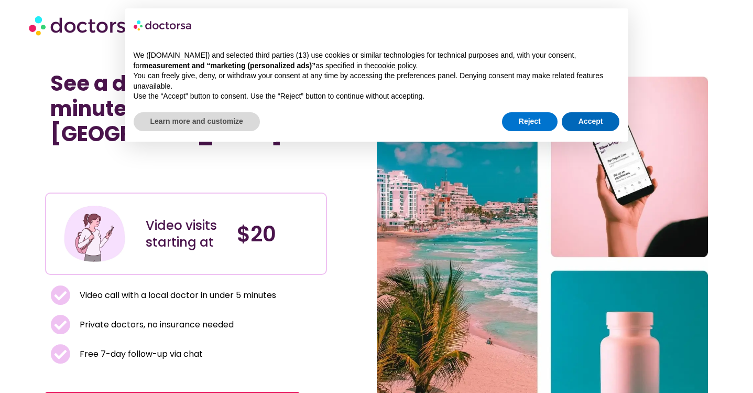
scroll to position [4, 0]
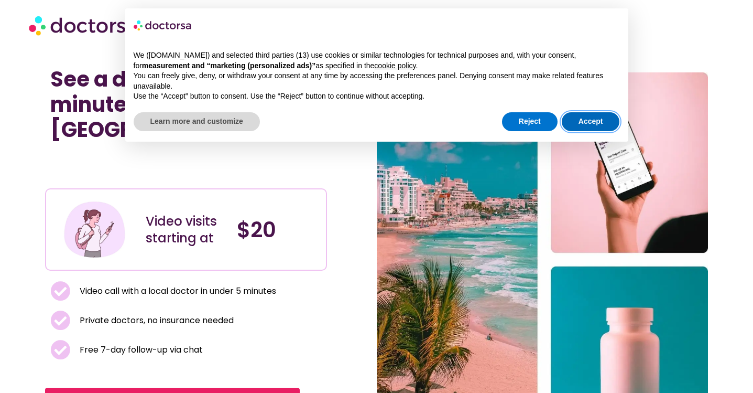
click at [588, 112] on button "Accept" at bounding box center [591, 121] width 58 height 19
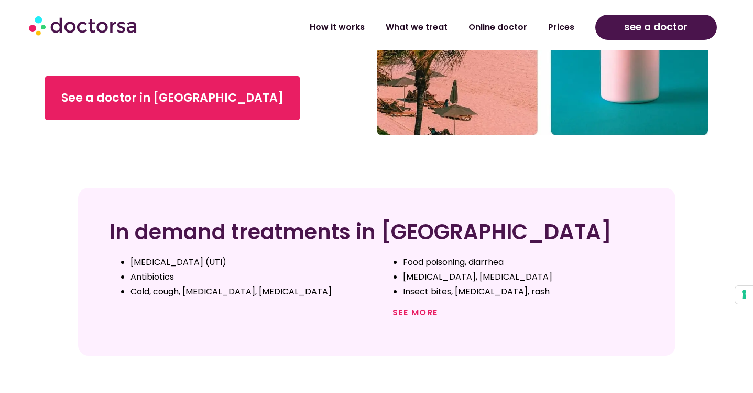
scroll to position [316, 0]
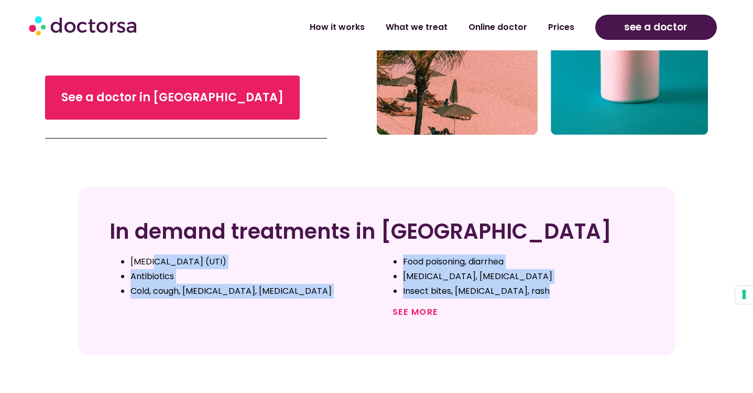
drag, startPoint x: 151, startPoint y: 240, endPoint x: 218, endPoint y: 293, distance: 85.8
click at [218, 293] on div "In demand treatments in [GEOGRAPHIC_DATA] [MEDICAL_DATA] (UTI) Antibiotics Cold…" at bounding box center [376, 270] width 597 height 167
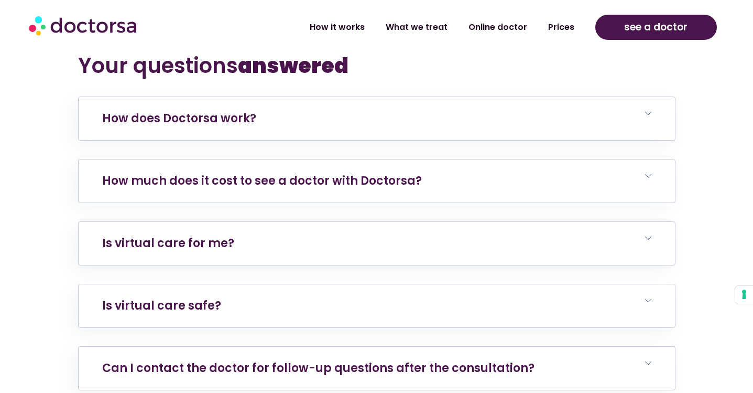
scroll to position [2088, 0]
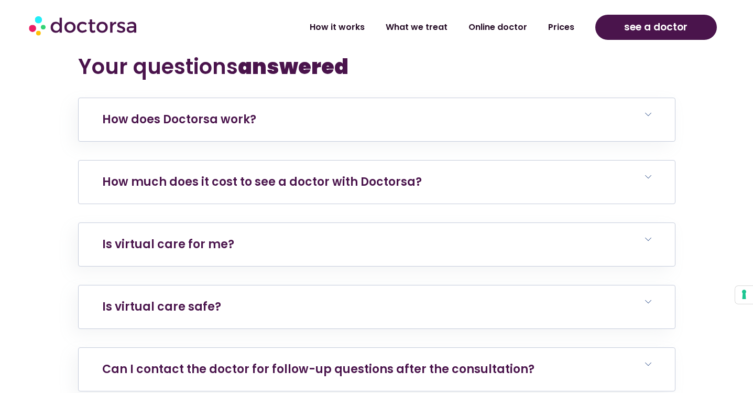
click at [261, 173] on link "How much does it cost to see a doctor with Doctorsa?" at bounding box center [262, 181] width 320 height 16
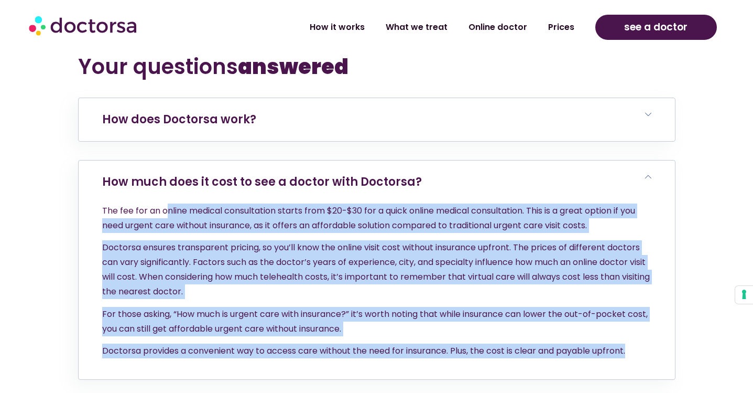
drag, startPoint x: 168, startPoint y: 179, endPoint x: 230, endPoint y: 352, distance: 183.5
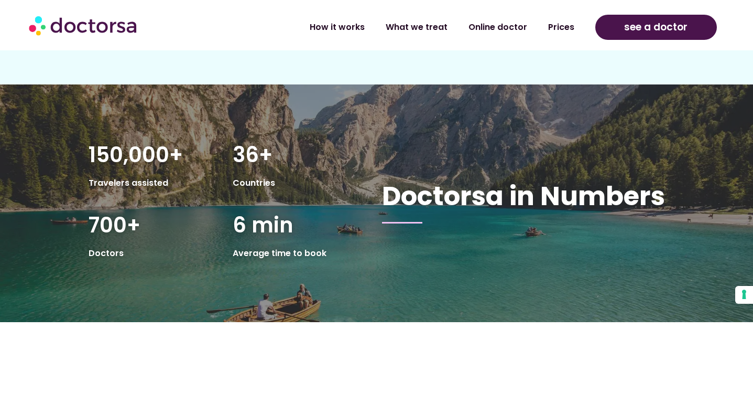
scroll to position [1565, 0]
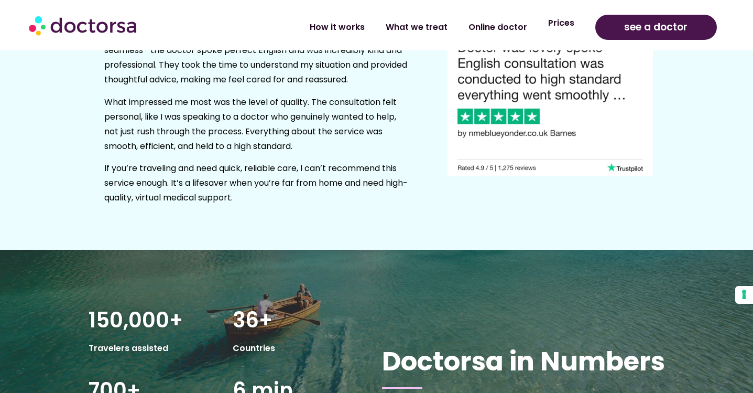
click at [558, 20] on link "Prices" at bounding box center [561, 23] width 47 height 24
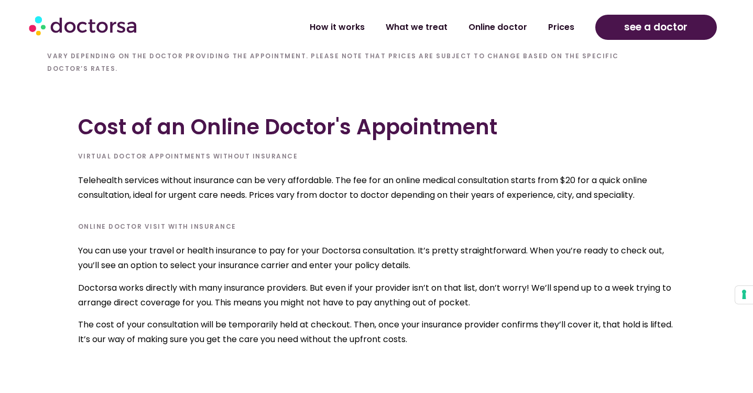
scroll to position [3337, 0]
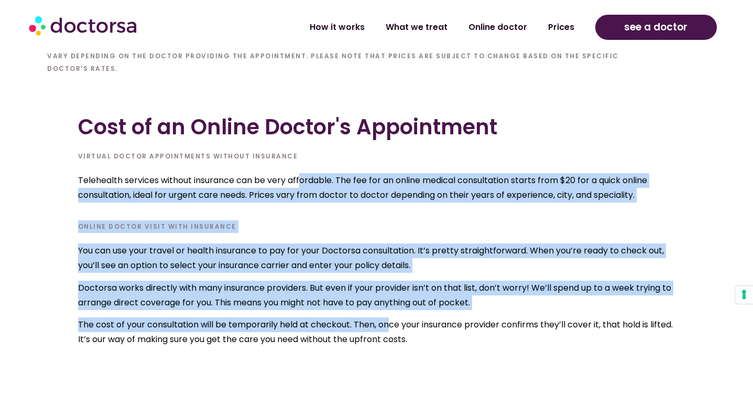
drag, startPoint x: 301, startPoint y: 166, endPoint x: 390, endPoint y: 311, distance: 170.5
click at [390, 311] on div "Cost of an Online Doctor's Appointment Virtual Doctor Appointments Without Insu…" at bounding box center [376, 226] width 597 height 255
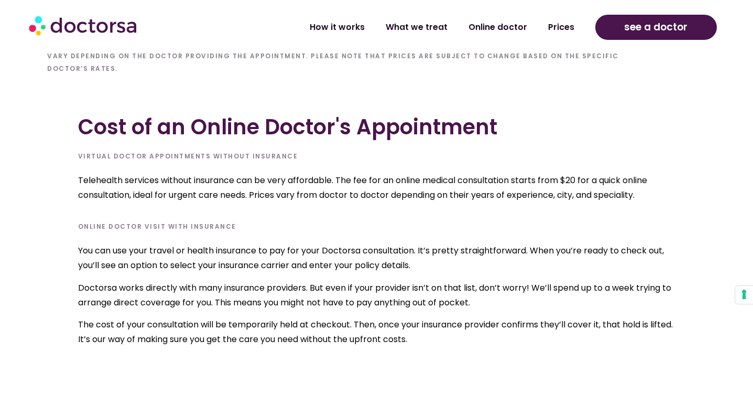
click at [459, 317] on p "The cost of your consultation will be temporarily held at checkout. Then, once …" at bounding box center [376, 331] width 597 height 29
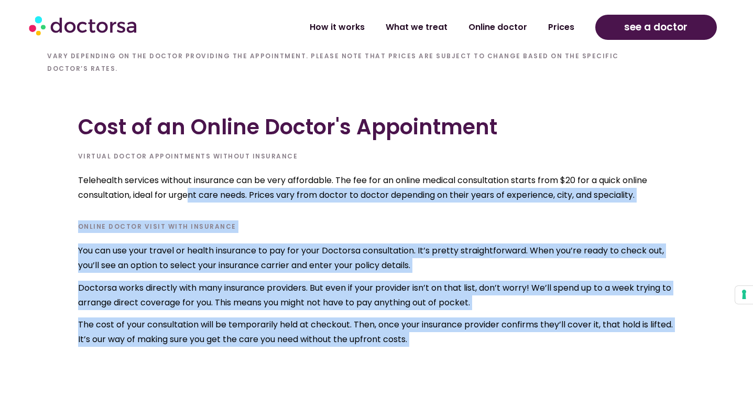
drag, startPoint x: 189, startPoint y: 182, endPoint x: 318, endPoint y: 344, distance: 207.1
click at [261, 317] on p "The cost of your consultation will be temporarily held at checkout. Then, once …" at bounding box center [376, 331] width 597 height 29
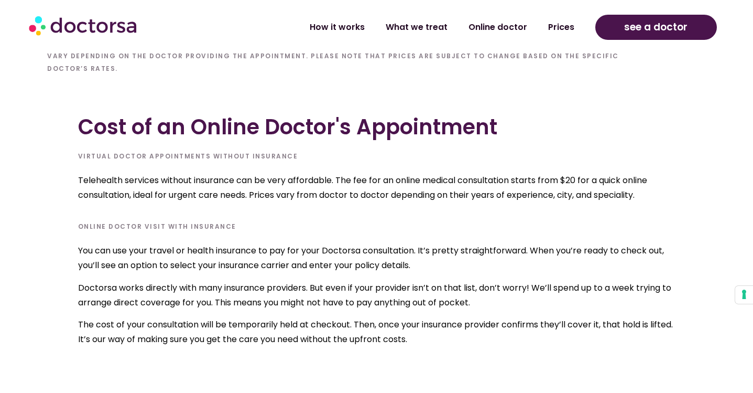
click at [212, 243] on p "You can use your travel or health insurance to pay for your Doctorsa consultati…" at bounding box center [376, 257] width 597 height 29
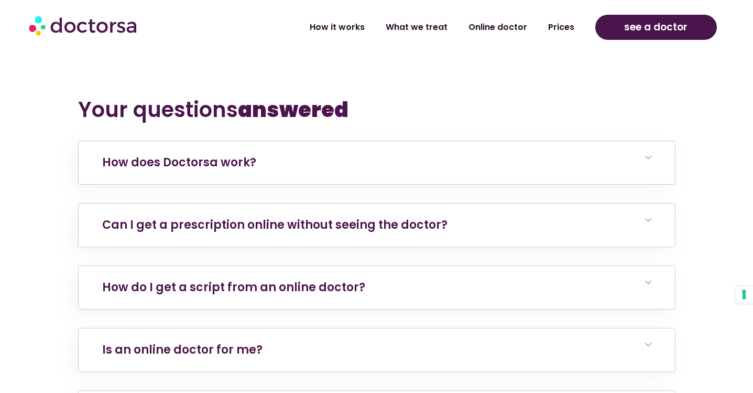
scroll to position [3656, 0]
click at [265, 220] on h6 "Can I get a prescription online without seeing the doctor?" at bounding box center [377, 224] width 596 height 43
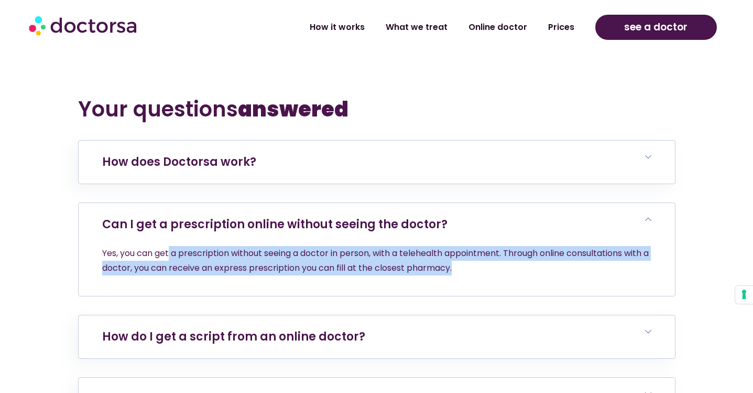
drag, startPoint x: 170, startPoint y: 239, endPoint x: 482, endPoint y: 252, distance: 312.1
click at [482, 252] on p "Yes, you can get a prescription without seeing a doctor in person, with a teleh…" at bounding box center [376, 260] width 549 height 29
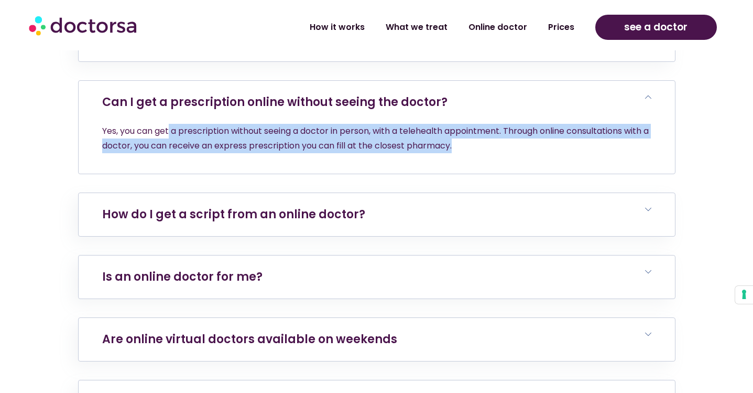
scroll to position [3784, 0]
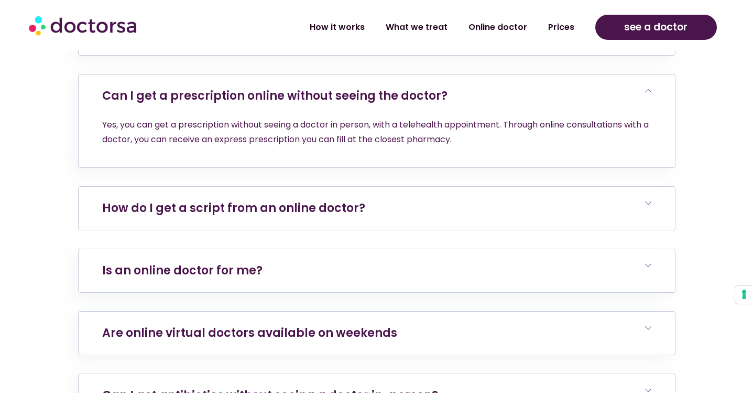
click at [420, 188] on h6 "How do I get a script from an online doctor?" at bounding box center [377, 208] width 596 height 43
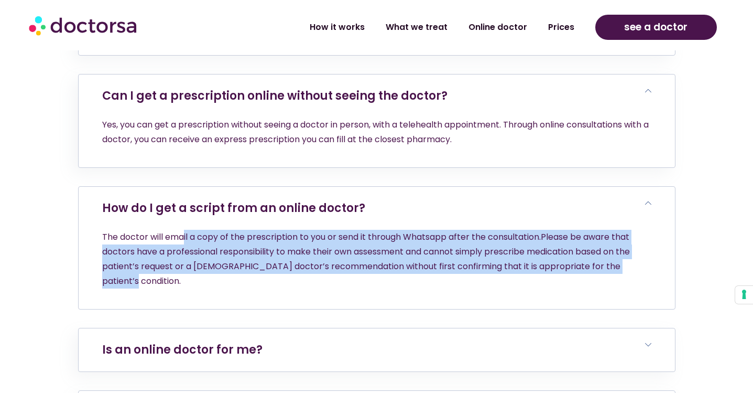
drag, startPoint x: 184, startPoint y: 225, endPoint x: 258, endPoint y: 281, distance: 92.7
click at [258, 282] on div "Your questions answered How does Doctorsa work? Nothing complicated. Open the i…" at bounding box center [376, 361] width 597 height 787
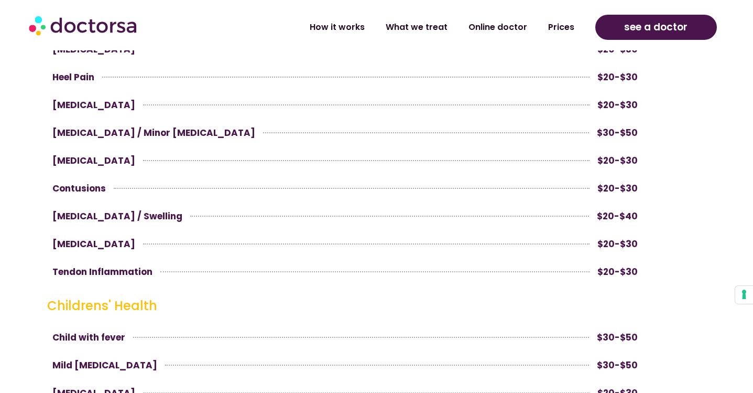
scroll to position [2304, 0]
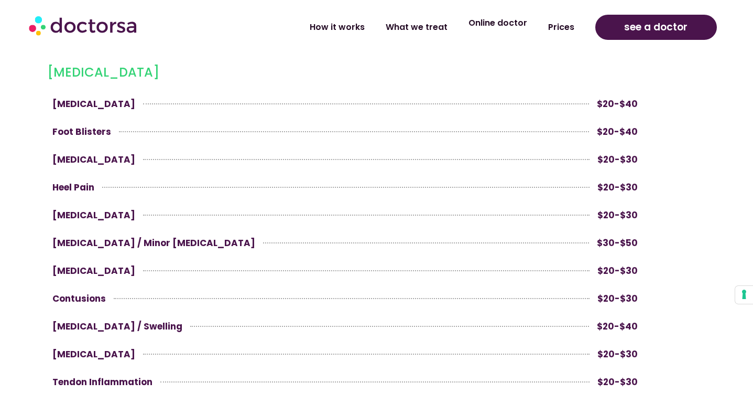
click at [507, 27] on link "Online doctor" at bounding box center [498, 23] width 80 height 24
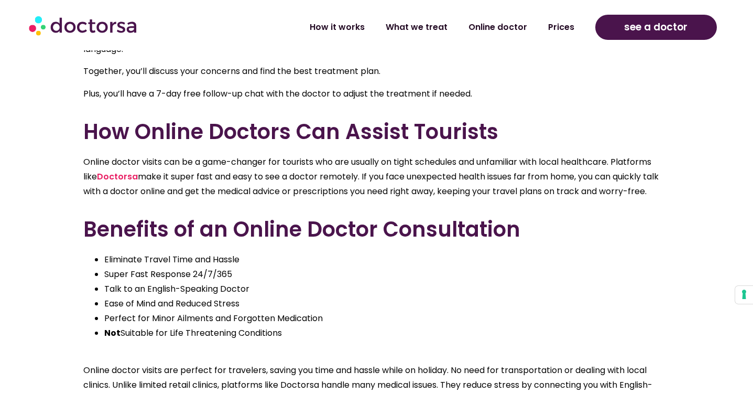
scroll to position [693, 0]
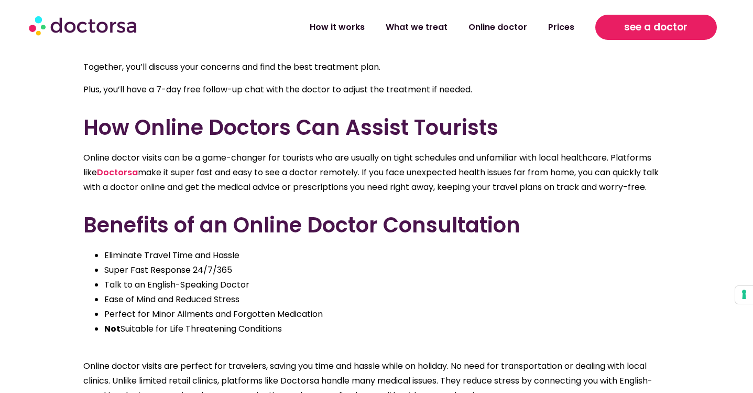
click at [647, 32] on span "see a doctor" at bounding box center [655, 27] width 63 height 17
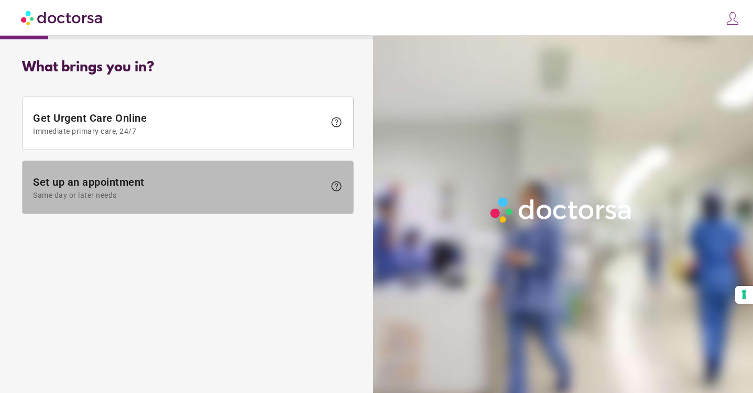
click at [203, 188] on span "Set up an appointment Same day or later needs" at bounding box center [179, 188] width 292 height 24
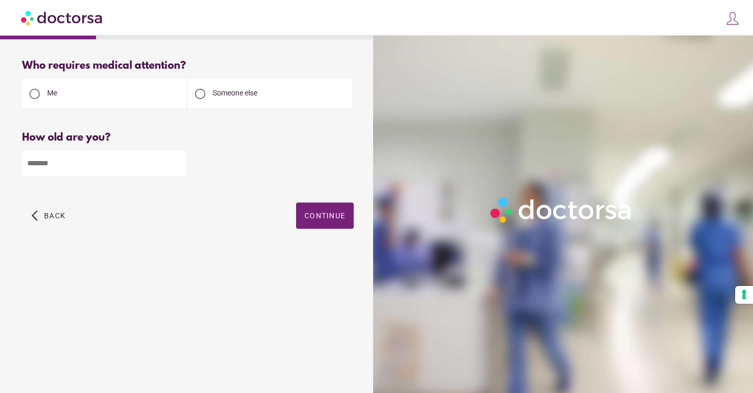
click at [107, 167] on input "number" at bounding box center [104, 163] width 164 height 26
type input "**"
click at [322, 215] on span "Continue" at bounding box center [324, 215] width 41 height 8
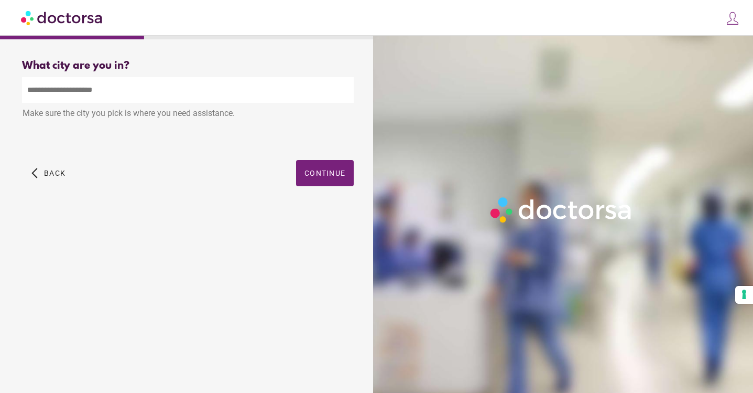
click at [100, 99] on input "text" at bounding box center [188, 90] width 332 height 26
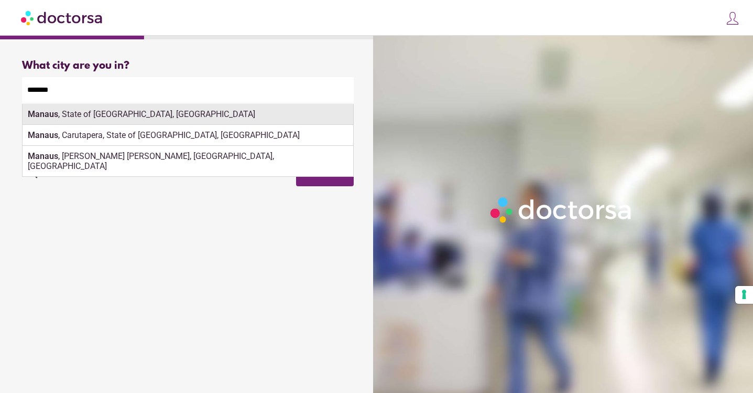
click at [106, 117] on div "Manaus , State of Amazonas, Brazil" at bounding box center [188, 114] width 331 height 21
type input "**********"
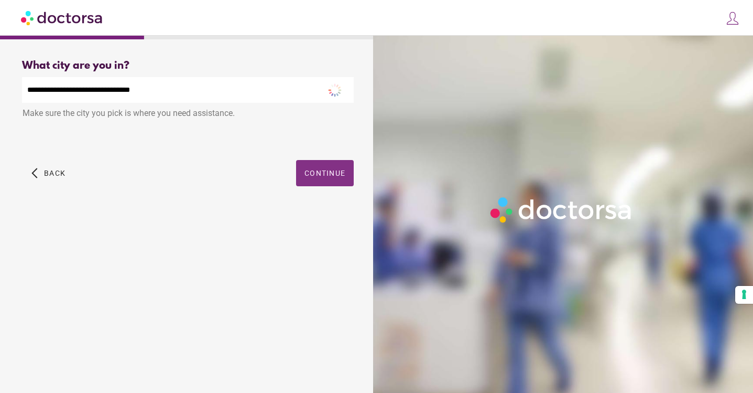
click at [341, 177] on span "Continue" at bounding box center [324, 173] width 41 height 8
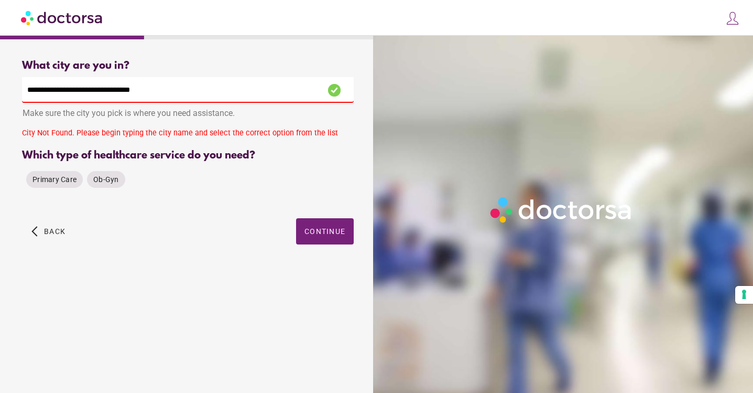
click at [168, 93] on input "**********" at bounding box center [188, 90] width 332 height 26
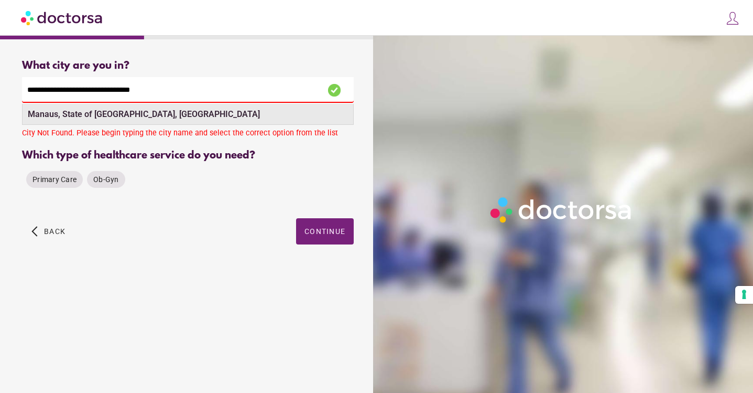
click at [105, 116] on strong "Manaus, State of Amazonas, Brazil" at bounding box center [144, 114] width 232 height 10
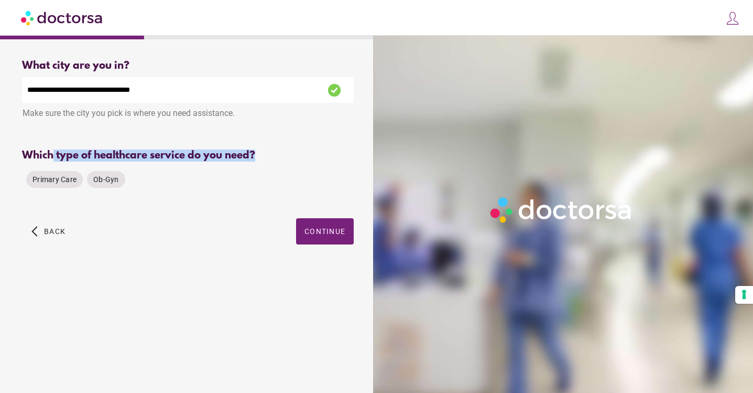
drag, startPoint x: 54, startPoint y: 157, endPoint x: 280, endPoint y: 159, distance: 225.9
click at [280, 159] on div "Which type of healthcare service do you need?" at bounding box center [188, 155] width 332 height 12
click at [63, 180] on span "Primary Care" at bounding box center [54, 179] width 44 height 8
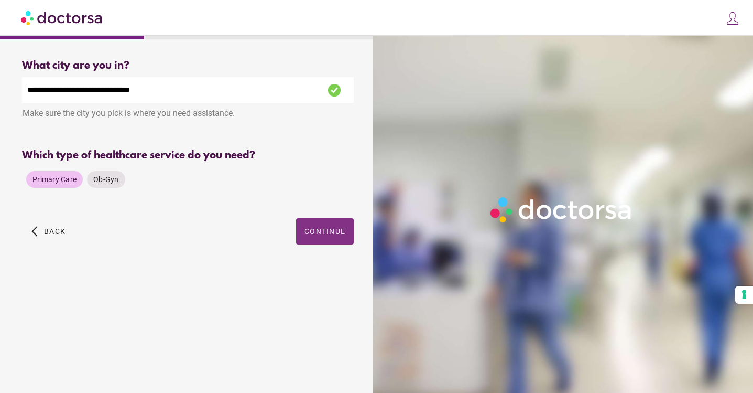
click at [327, 232] on div "**********" at bounding box center [187, 163] width 365 height 225
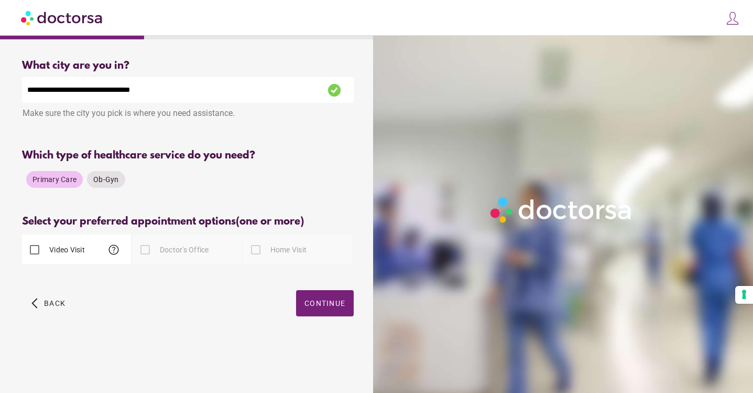
click at [60, 249] on label "Video Visit" at bounding box center [66, 249] width 38 height 10
click at [313, 306] on span "Continue" at bounding box center [324, 303] width 41 height 8
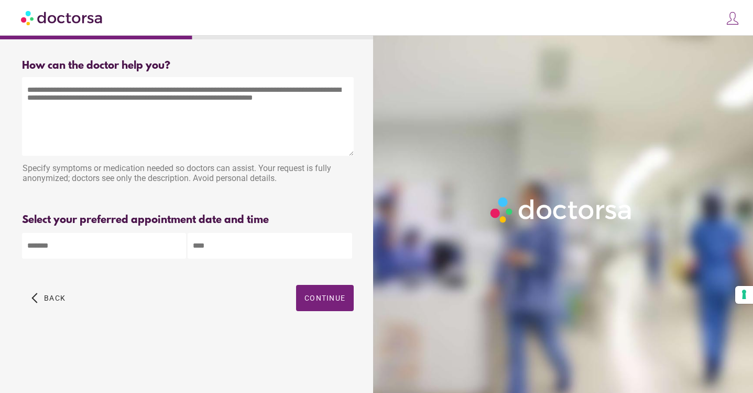
click at [126, 107] on textarea at bounding box center [188, 116] width 332 height 79
